Goal: Transaction & Acquisition: Purchase product/service

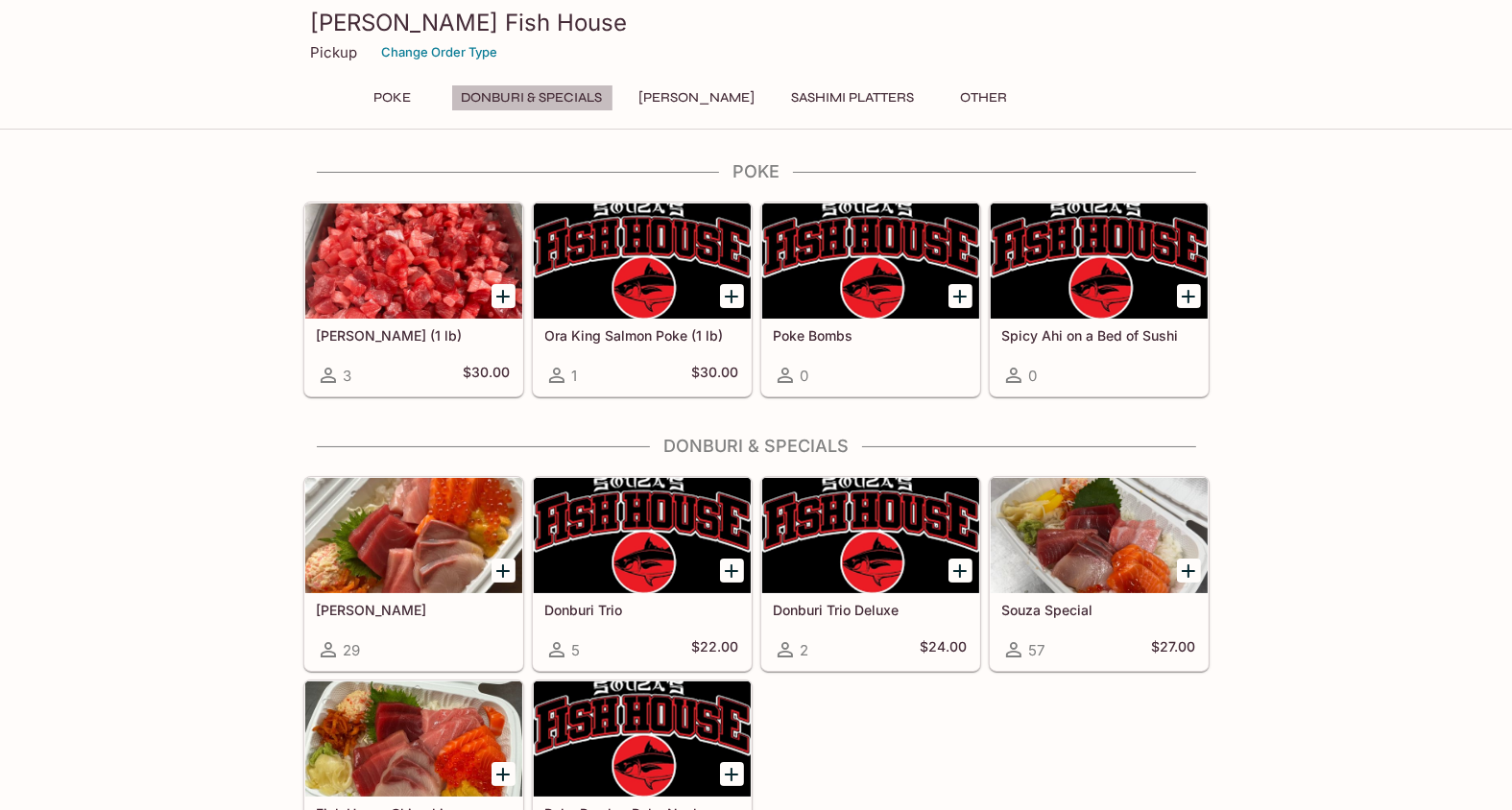
click at [570, 100] on button "Donburi & Specials" at bounding box center [532, 98] width 162 height 27
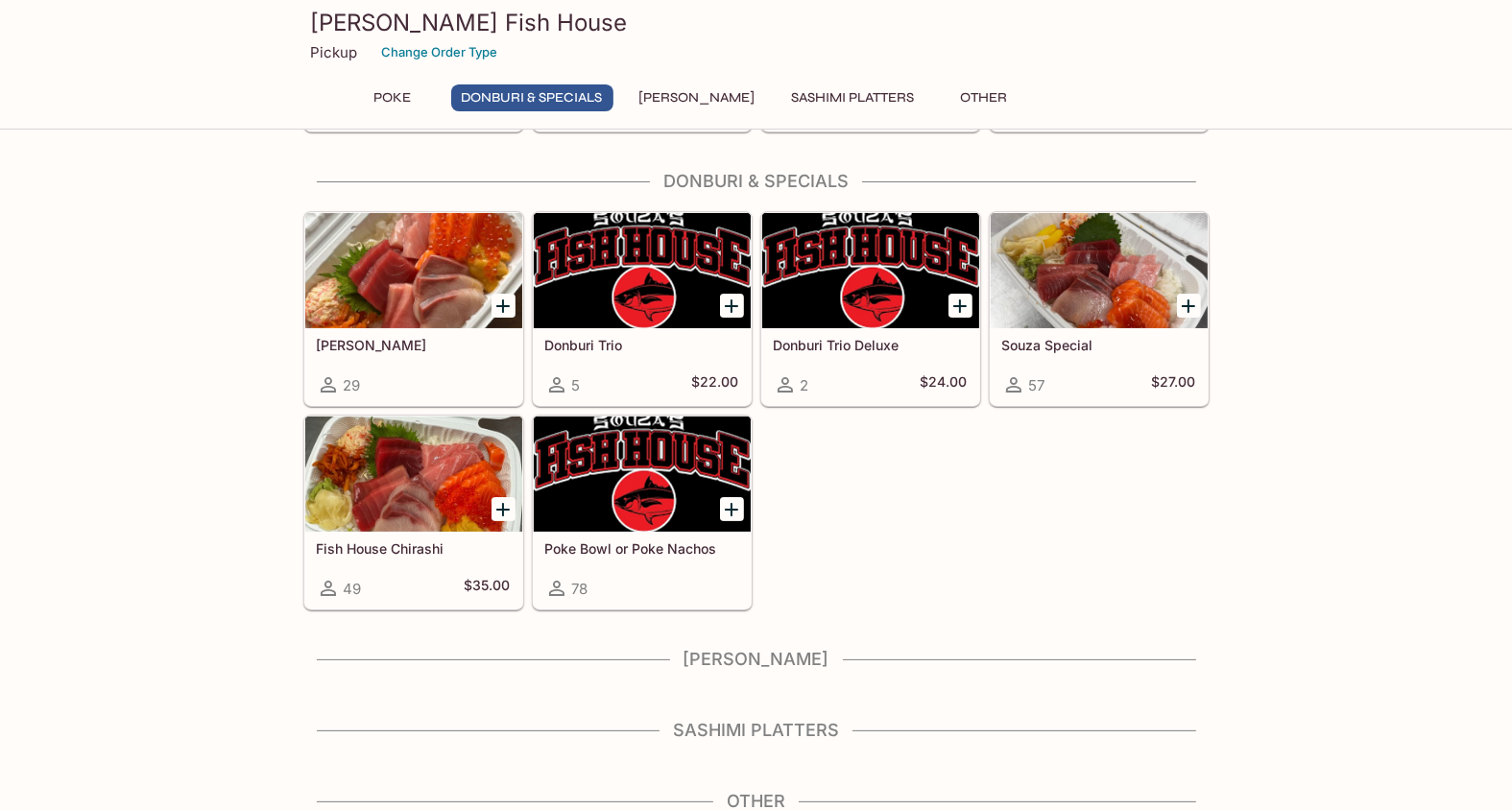
scroll to position [271, 0]
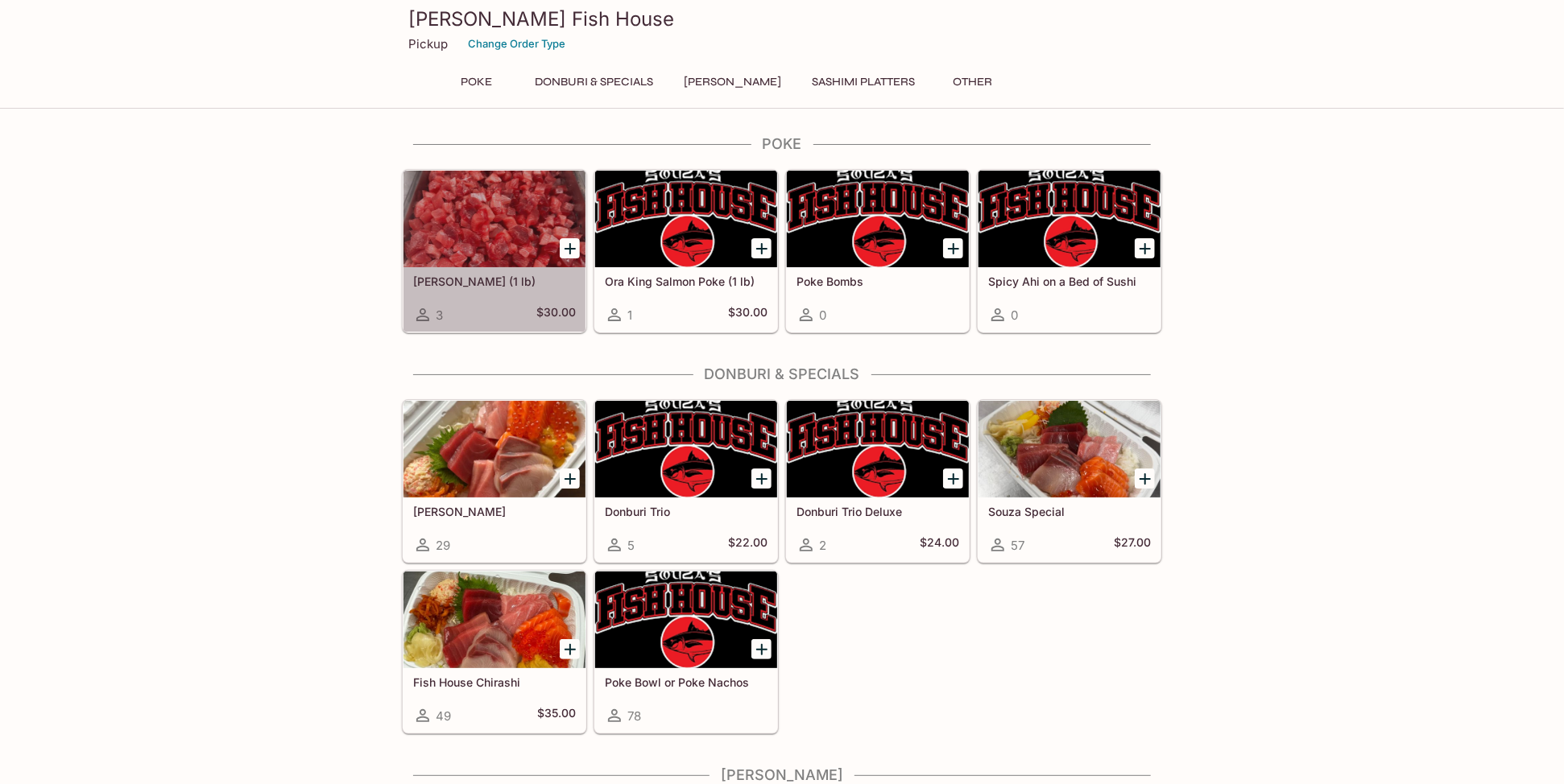
click at [490, 248] on div at bounding box center [494, 219] width 182 height 97
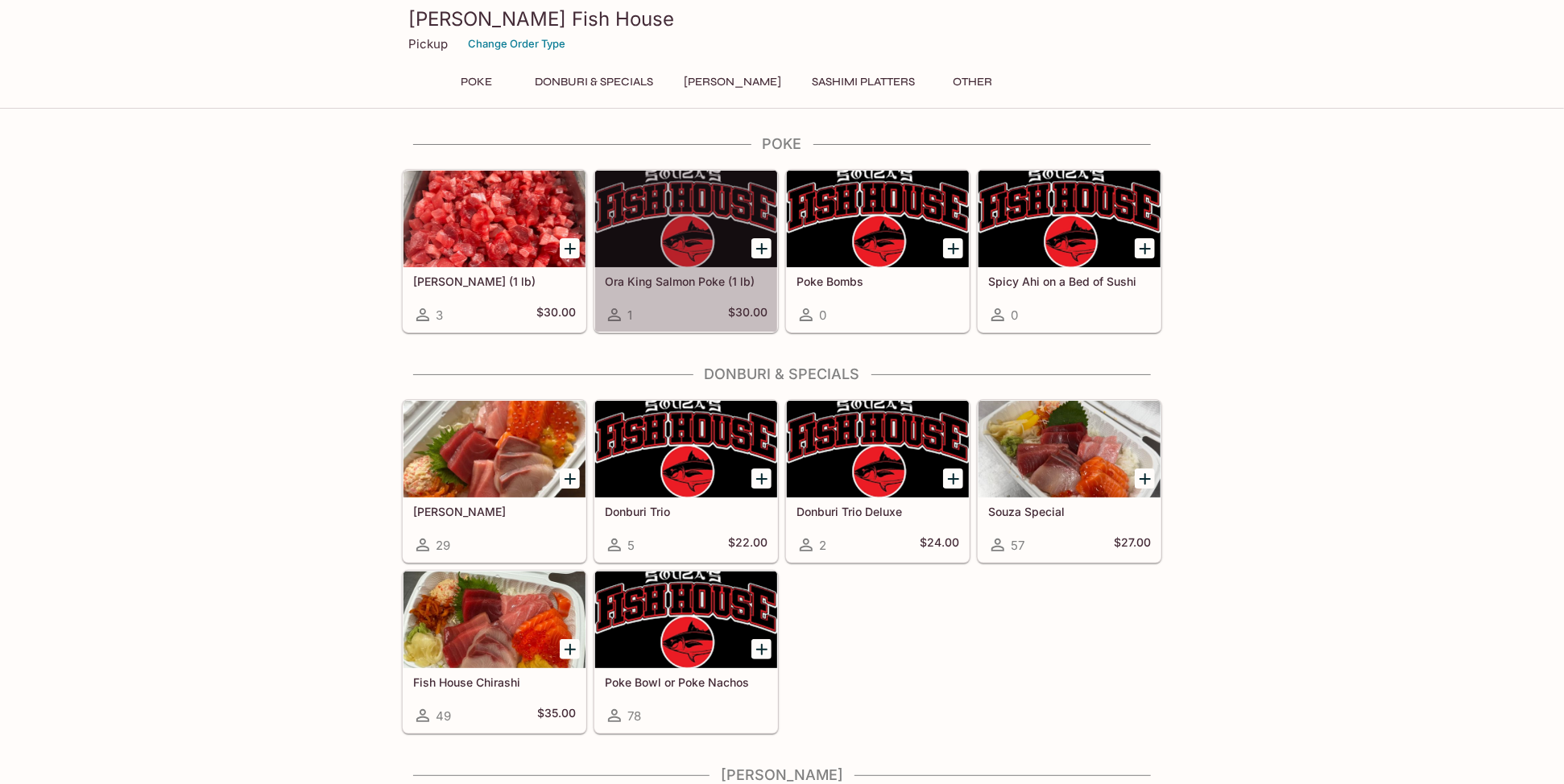
click at [641, 235] on div at bounding box center [686, 219] width 182 height 97
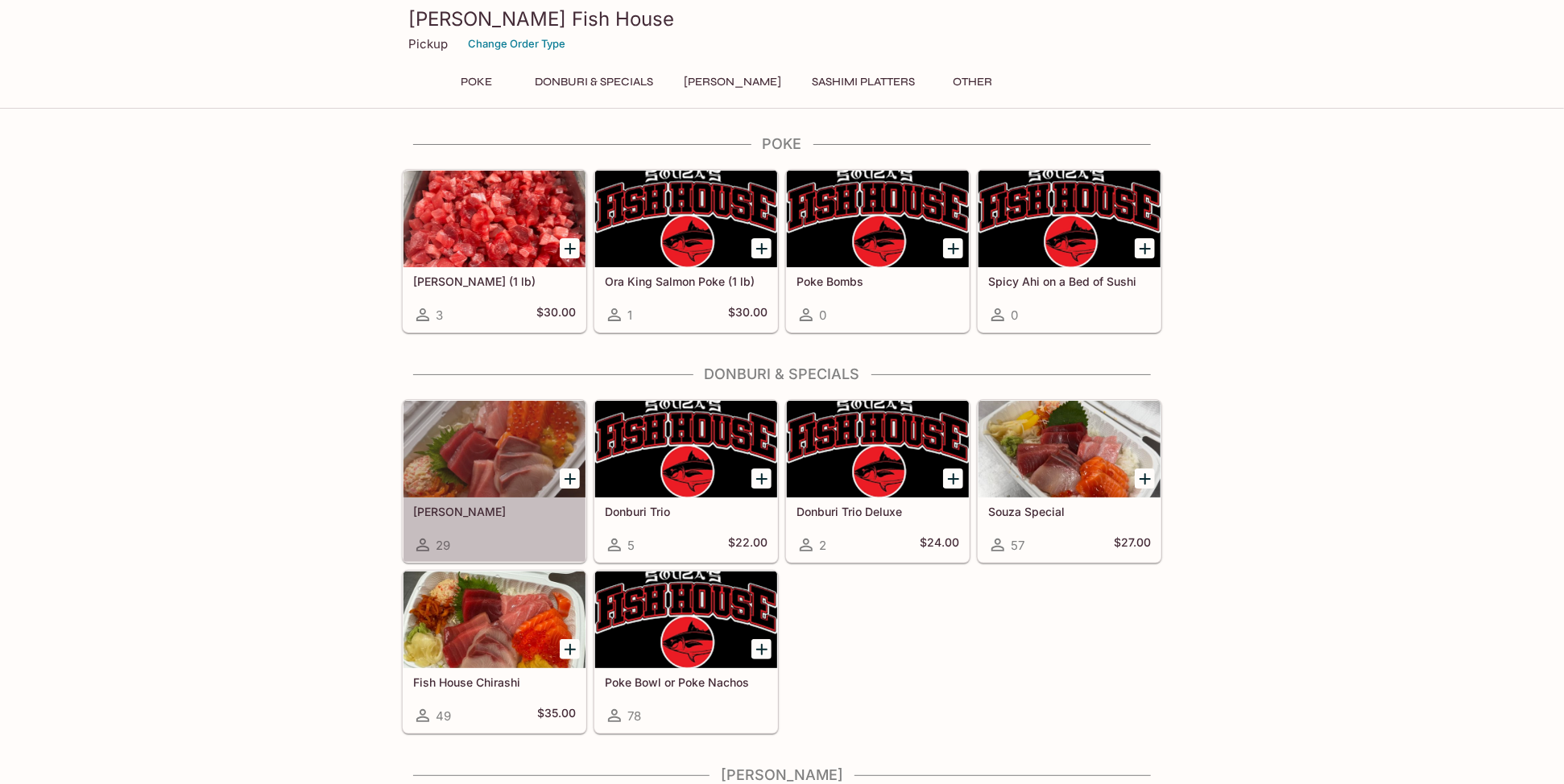
click at [485, 462] on div at bounding box center [494, 448] width 182 height 97
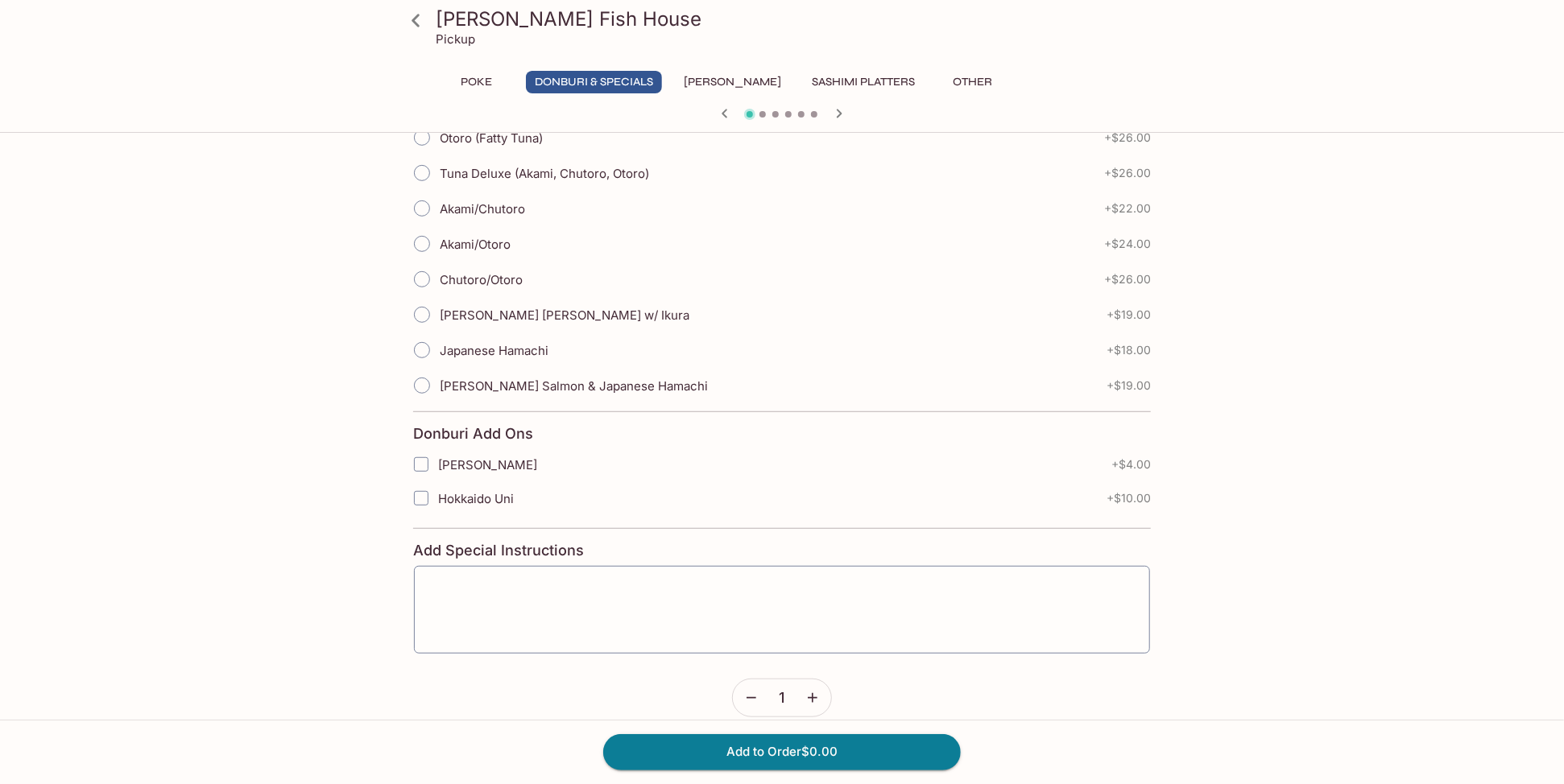
scroll to position [479, 0]
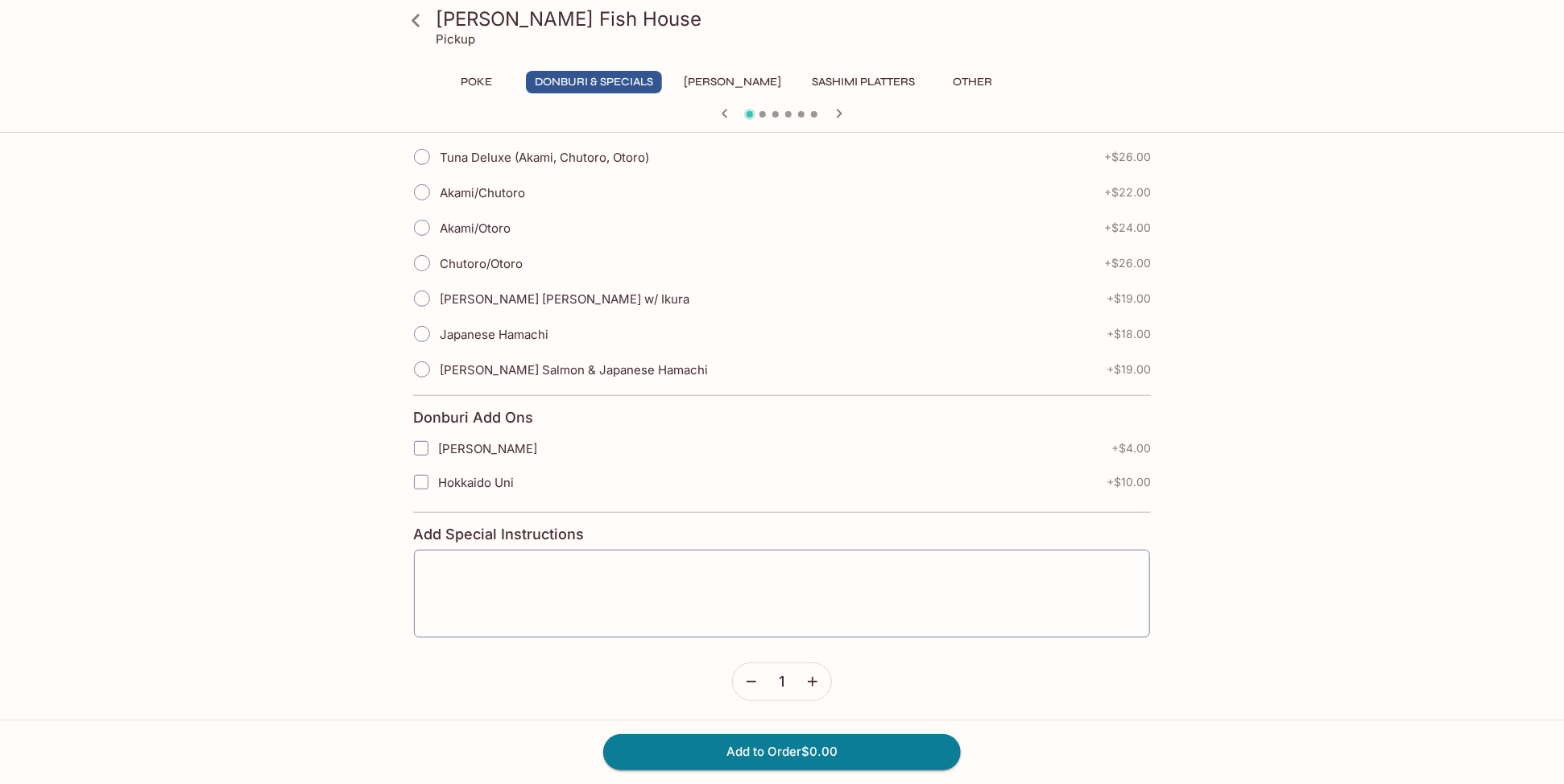
click at [428, 331] on input "Japanese Hamachi" at bounding box center [422, 334] width 34 height 34
radio input "true"
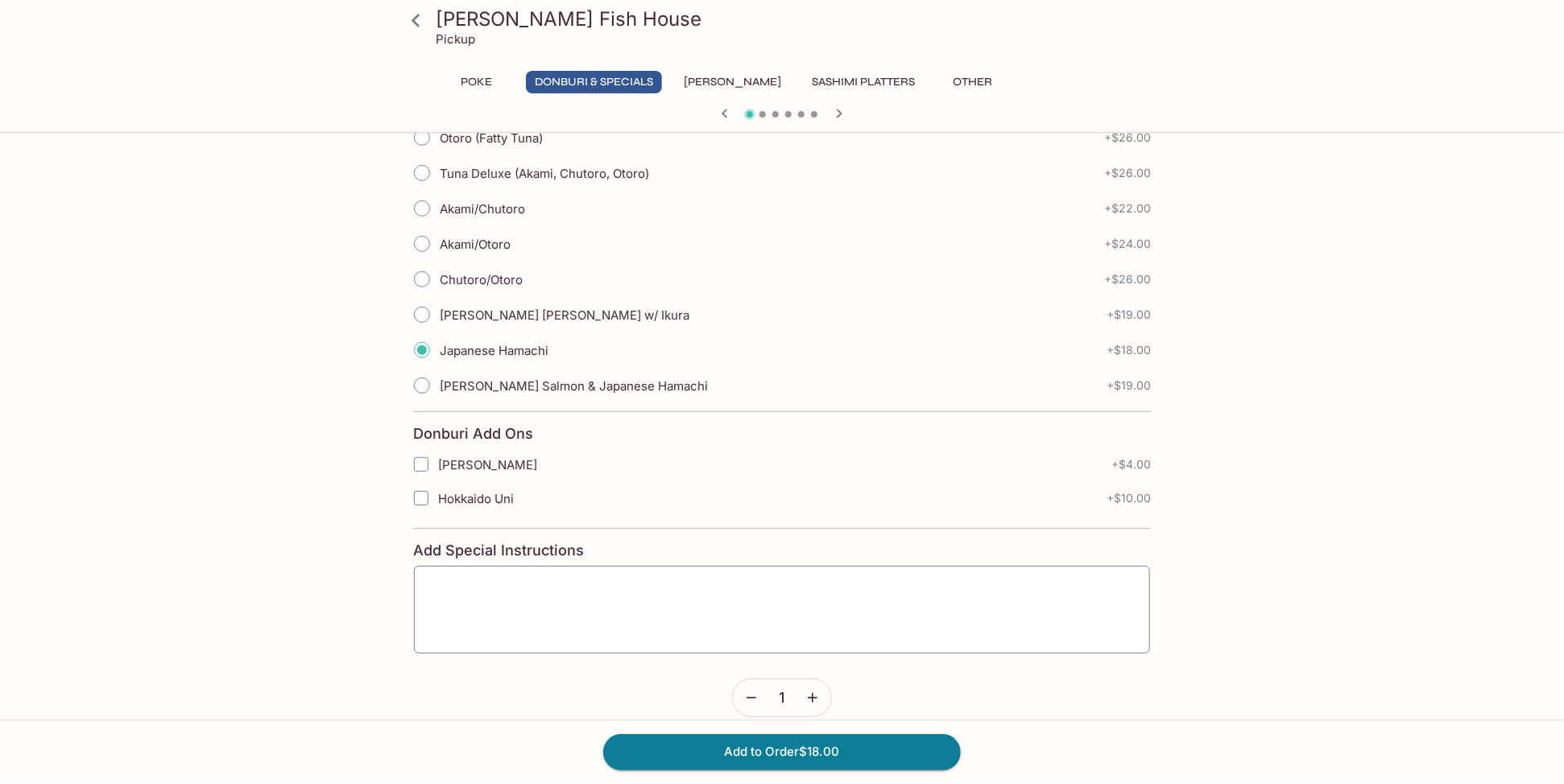
scroll to position [415, 0]
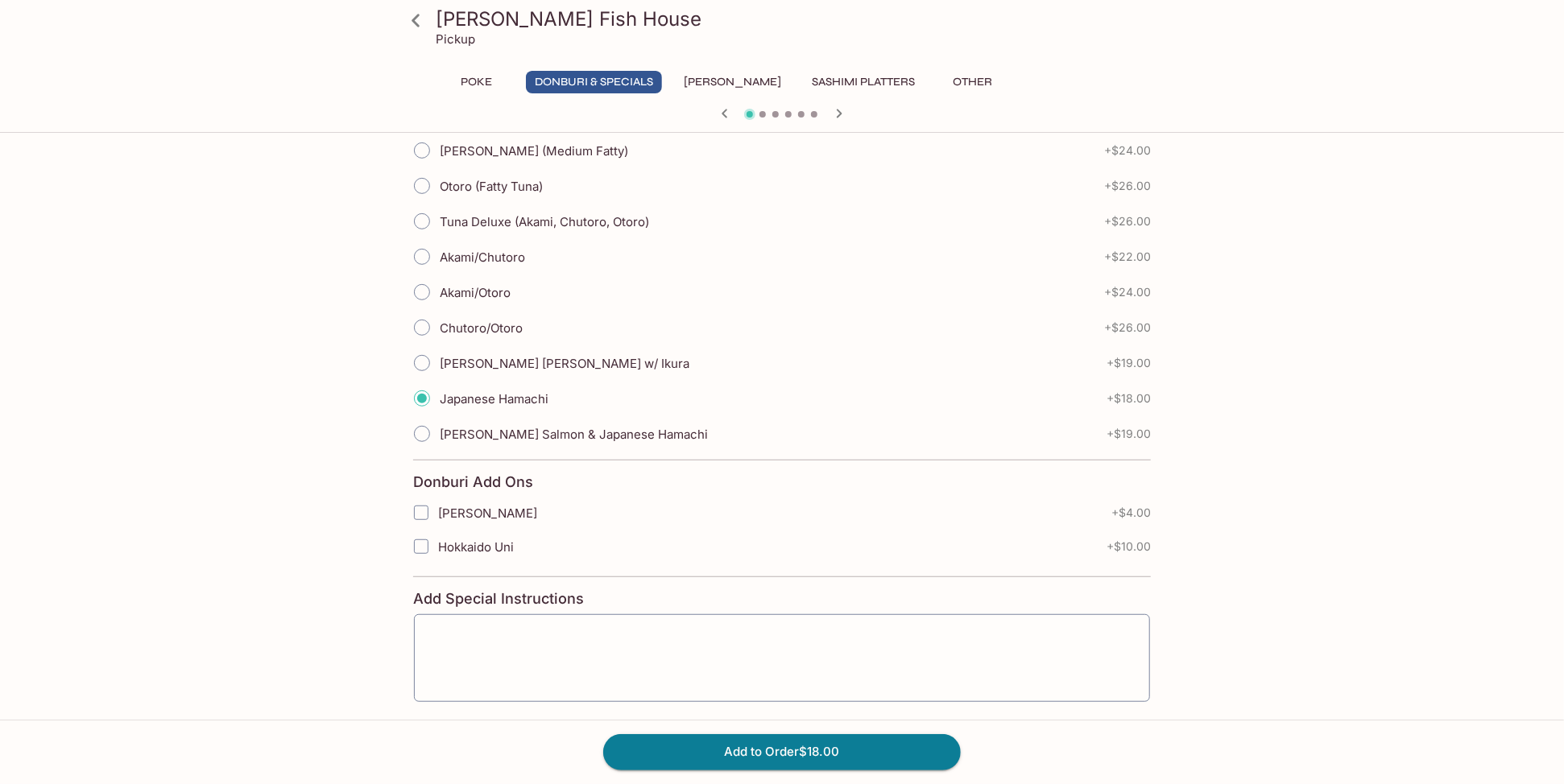
click at [717, 84] on button "[PERSON_NAME]" at bounding box center [732, 82] width 115 height 23
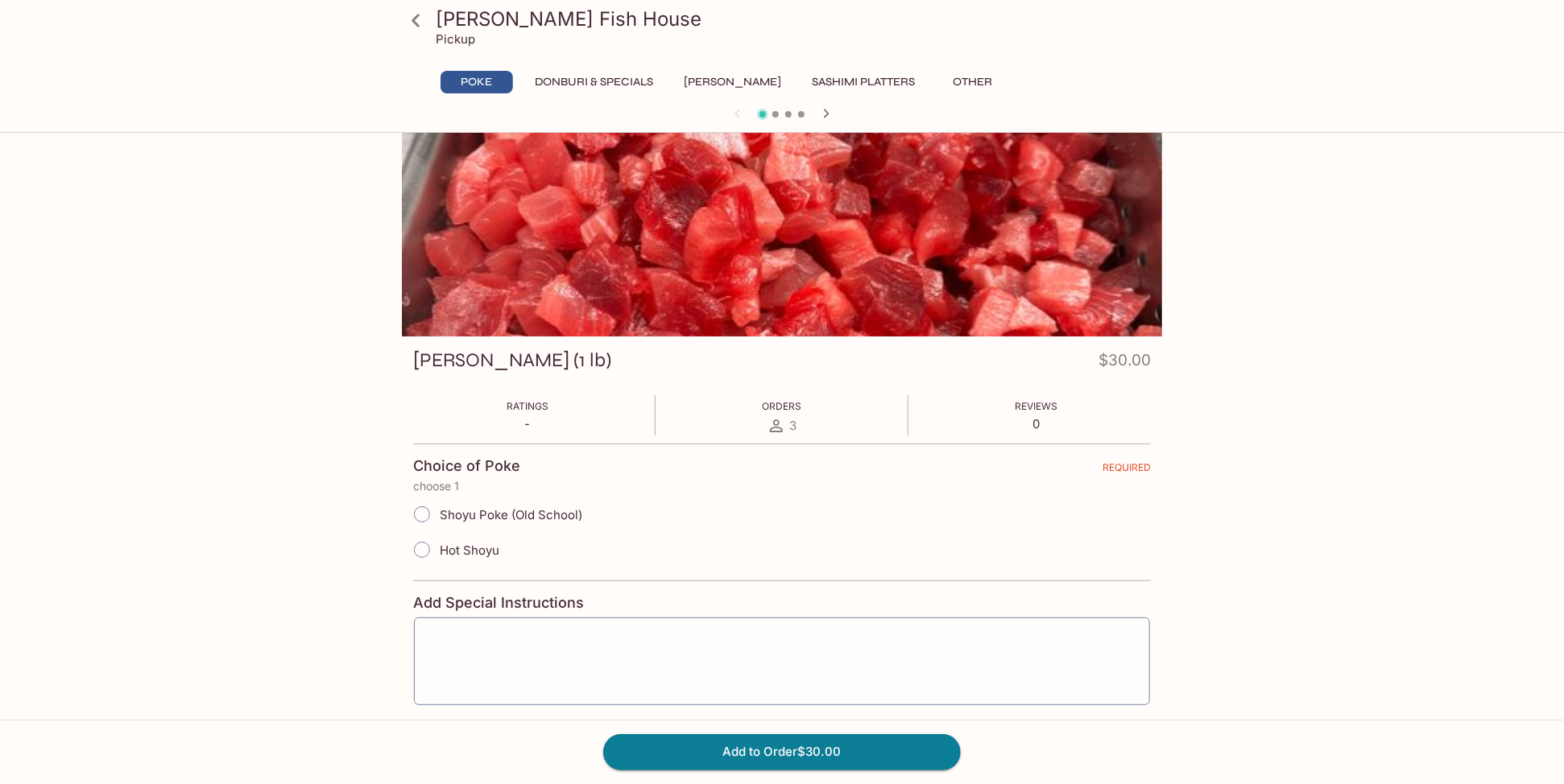
scroll to position [0, 0]
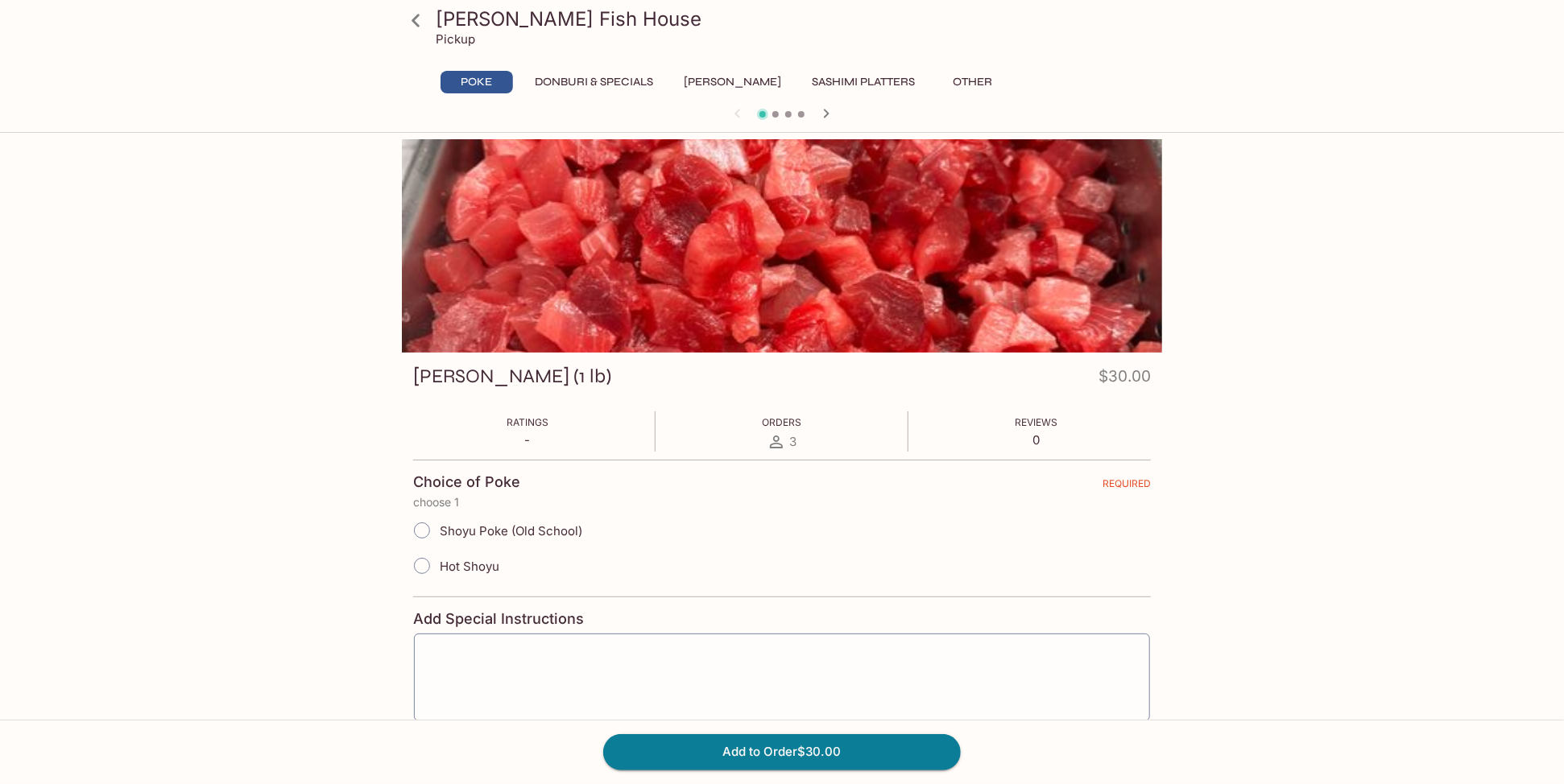
click at [884, 327] on div at bounding box center [781, 245] width 760 height 214
click at [846, 76] on button "Sashimi Platters" at bounding box center [863, 82] width 121 height 23
click at [945, 77] on button "Other" at bounding box center [972, 82] width 72 height 23
click at [413, 15] on icon at bounding box center [415, 20] width 28 height 28
